Goal: Check status: Check status

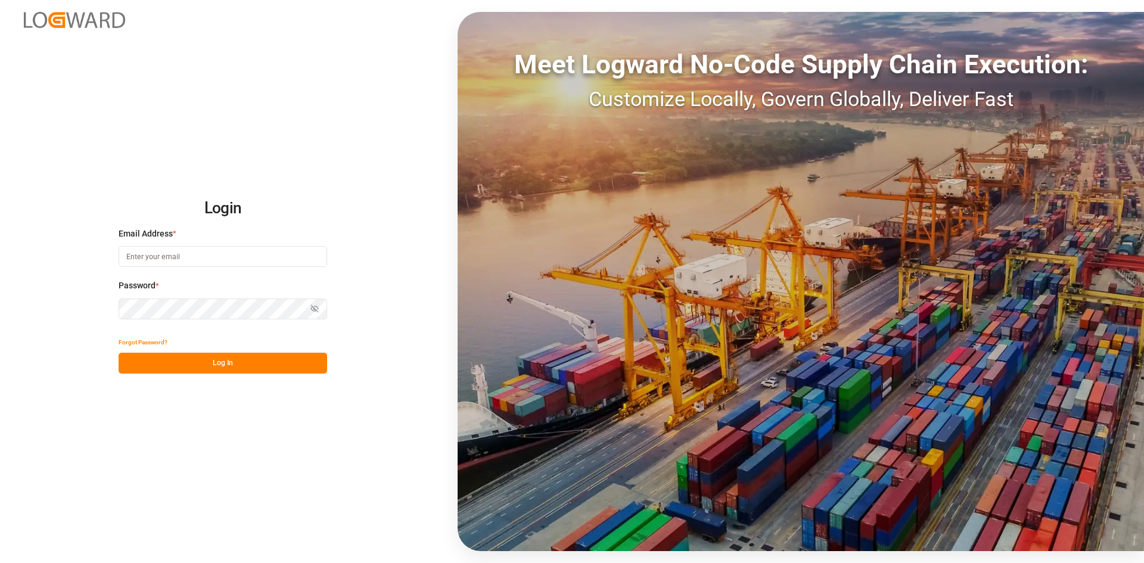
type input "[PERSON_NAME][EMAIL_ADDRESS][DATE][DOMAIN_NAME]"
click at [189, 363] on button "Log In" at bounding box center [223, 363] width 209 height 21
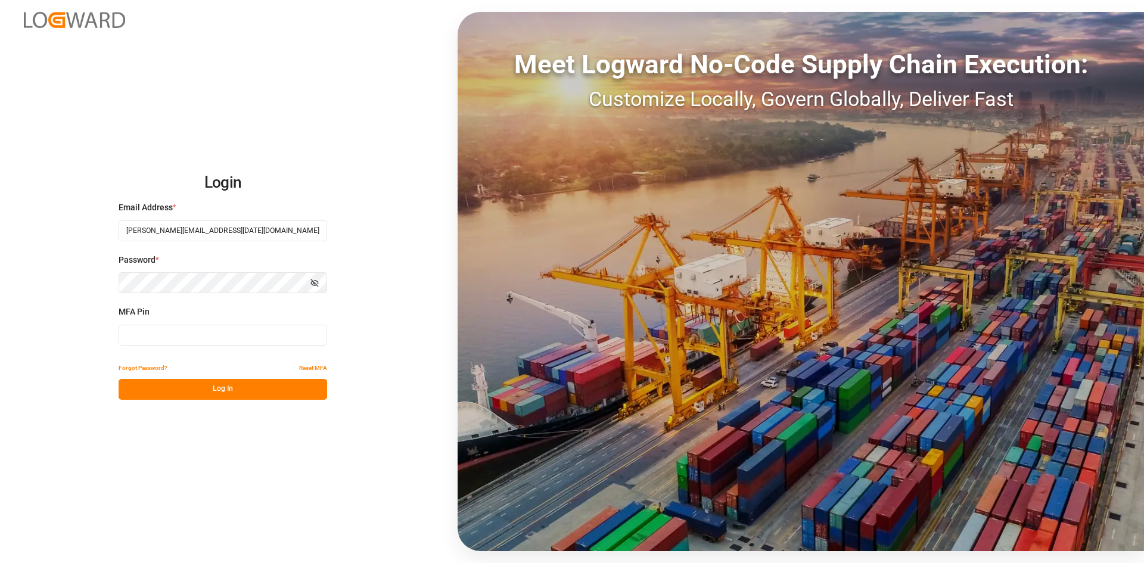
click at [161, 335] on input at bounding box center [223, 335] width 209 height 21
type input "229079"
click at [186, 388] on button "Log In" at bounding box center [223, 389] width 209 height 21
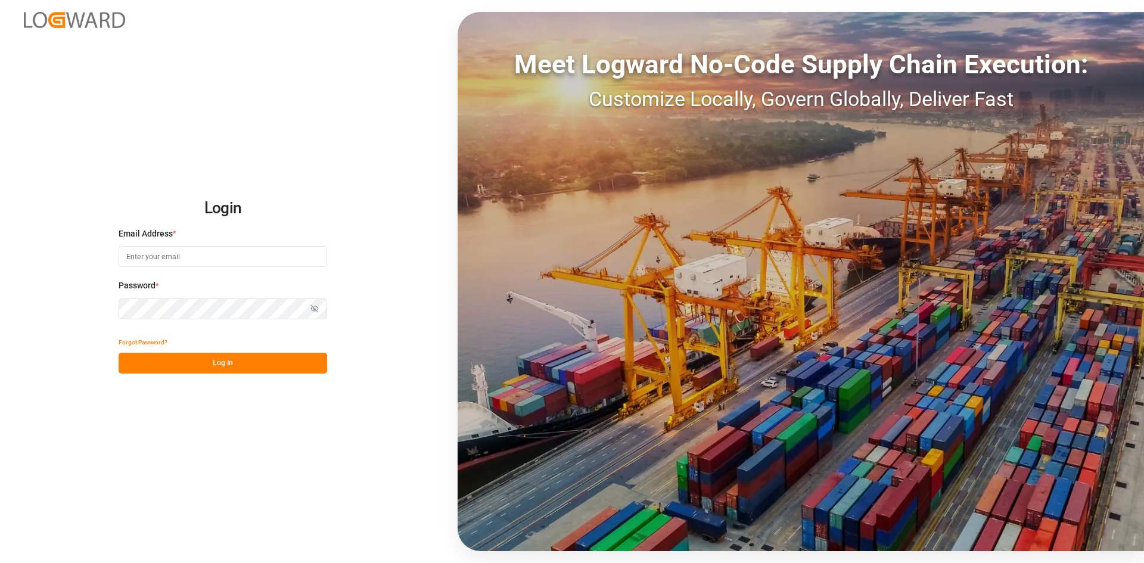
type input "[PERSON_NAME][EMAIL_ADDRESS][DATE][DOMAIN_NAME]"
click at [170, 360] on button "Log In" at bounding box center [223, 363] width 209 height 21
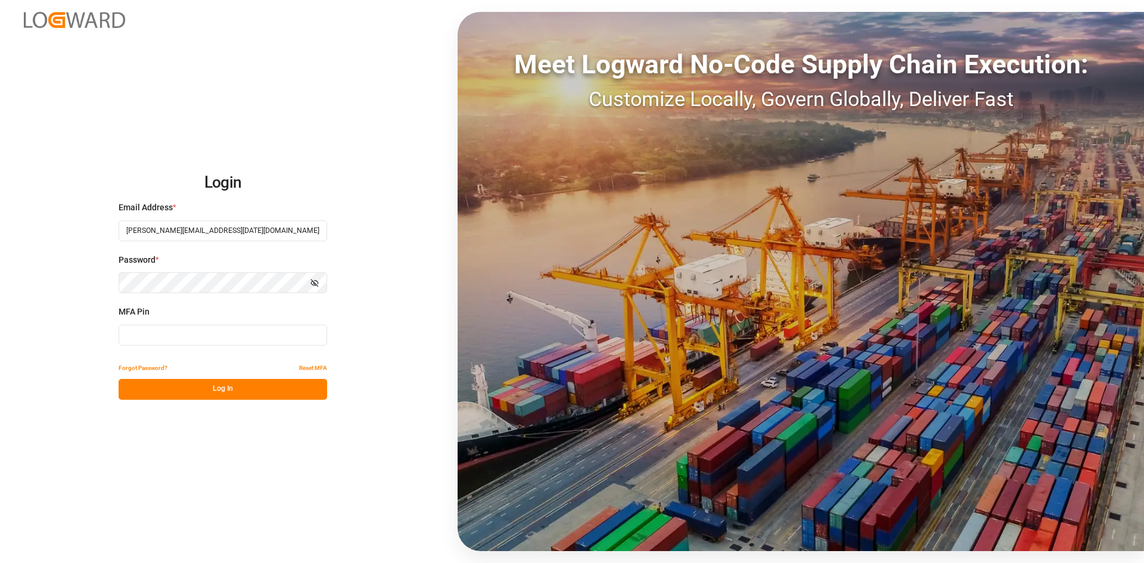
click at [172, 332] on input at bounding box center [223, 335] width 209 height 21
type input "535311"
click at [154, 384] on button "Log In" at bounding box center [223, 389] width 209 height 21
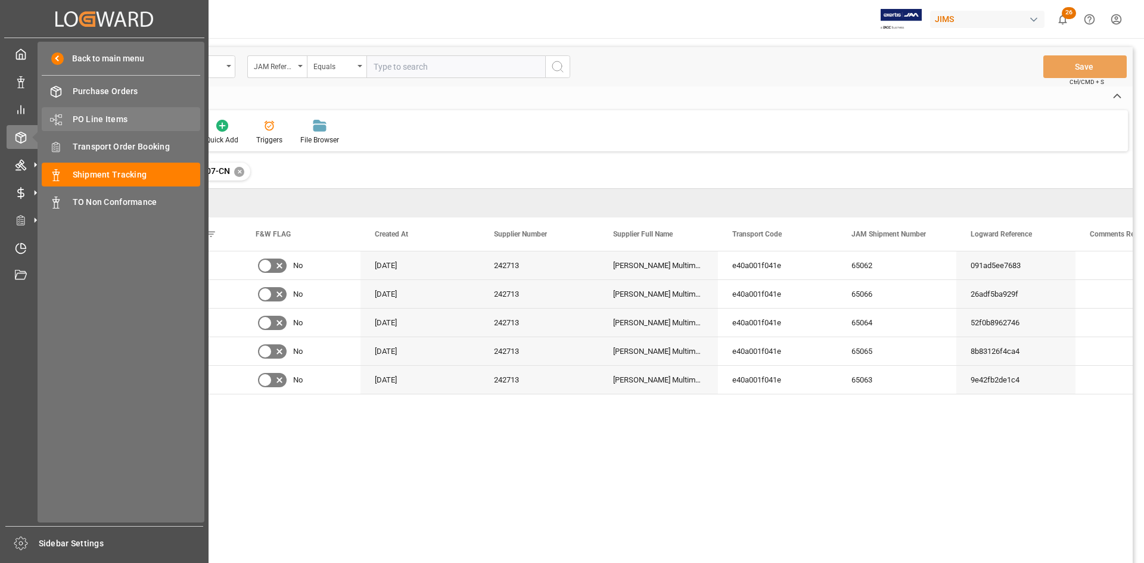
click at [102, 119] on span "PO Line Items" at bounding box center [137, 119] width 128 height 13
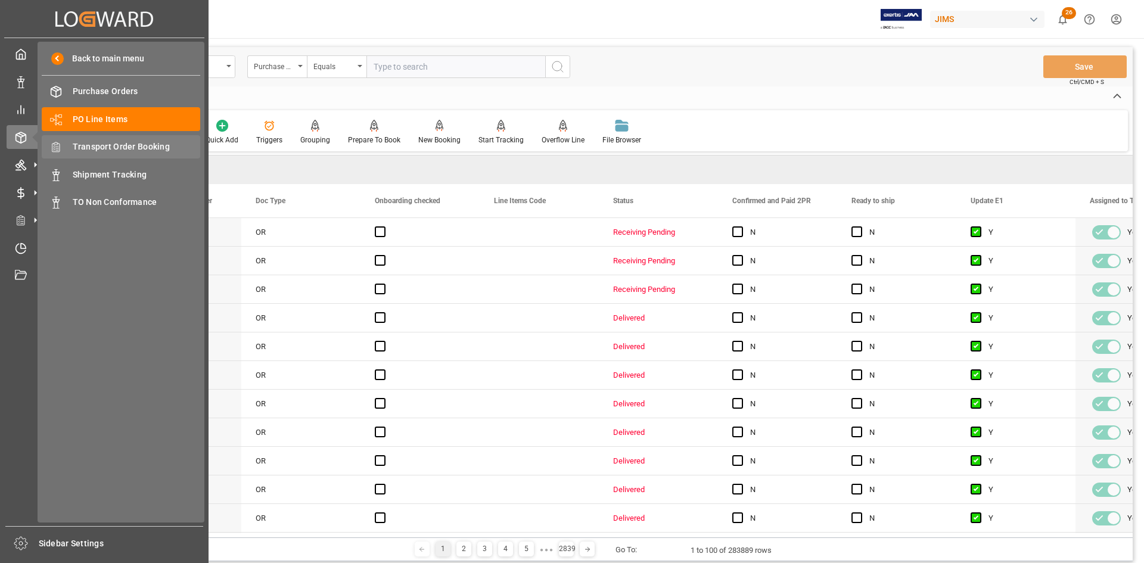
click at [119, 147] on span "Transport Order Booking" at bounding box center [137, 147] width 128 height 13
